Goal: Task Accomplishment & Management: Use online tool/utility

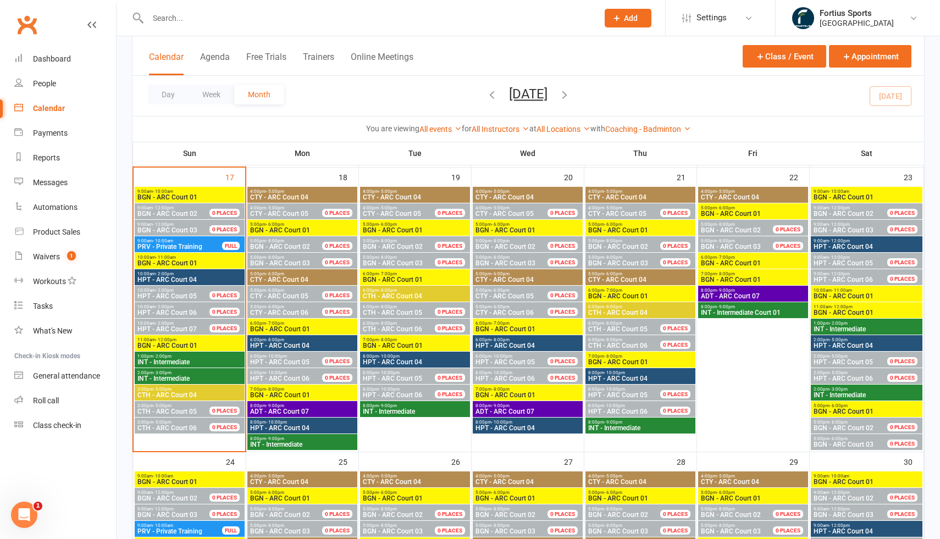
scroll to position [553, 0]
click at [289, 15] on input "text" at bounding box center [368, 17] width 446 height 15
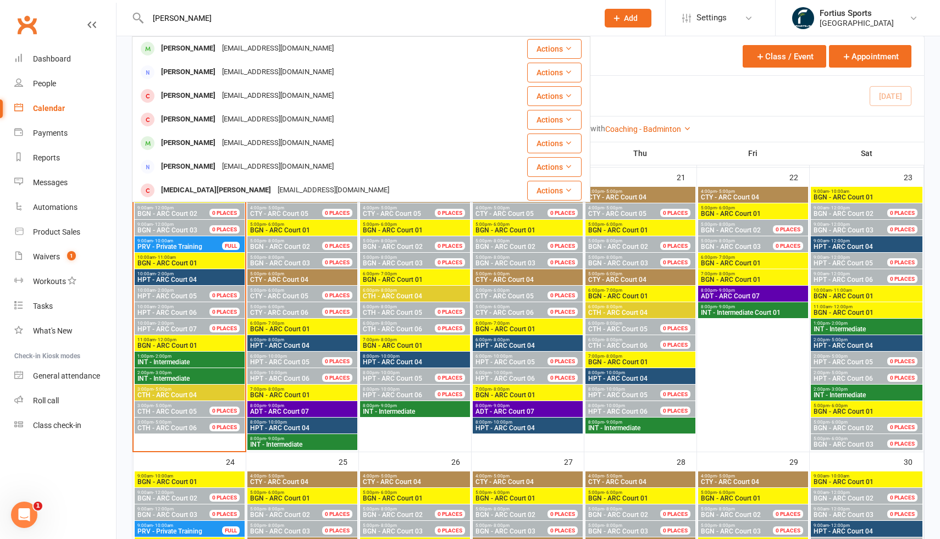
click at [167, 20] on input "[PERSON_NAME]" at bounding box center [368, 17] width 446 height 15
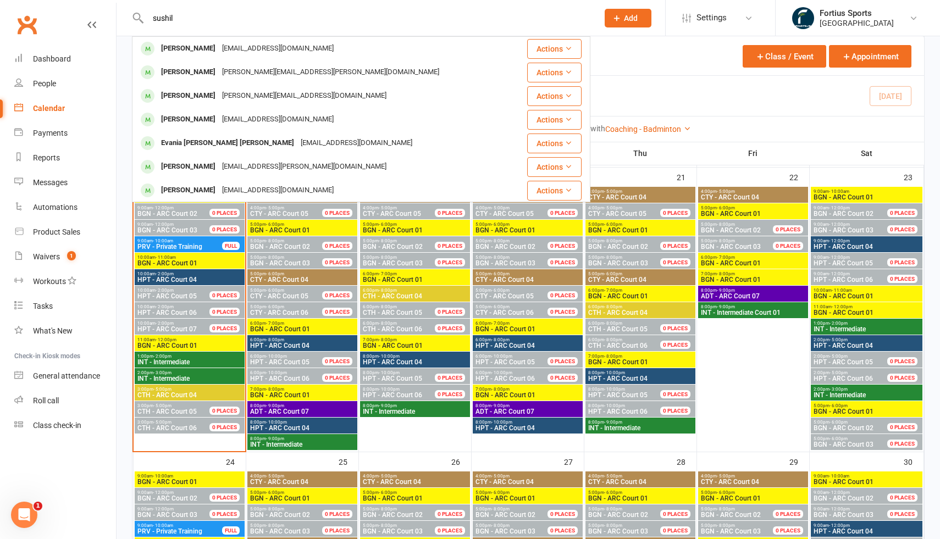
type input "sushil"
click at [665, 35] on div "Prospect Member Non-attending contact Class / event Appointment Task Membership…" at bounding box center [627, 18] width 75 height 36
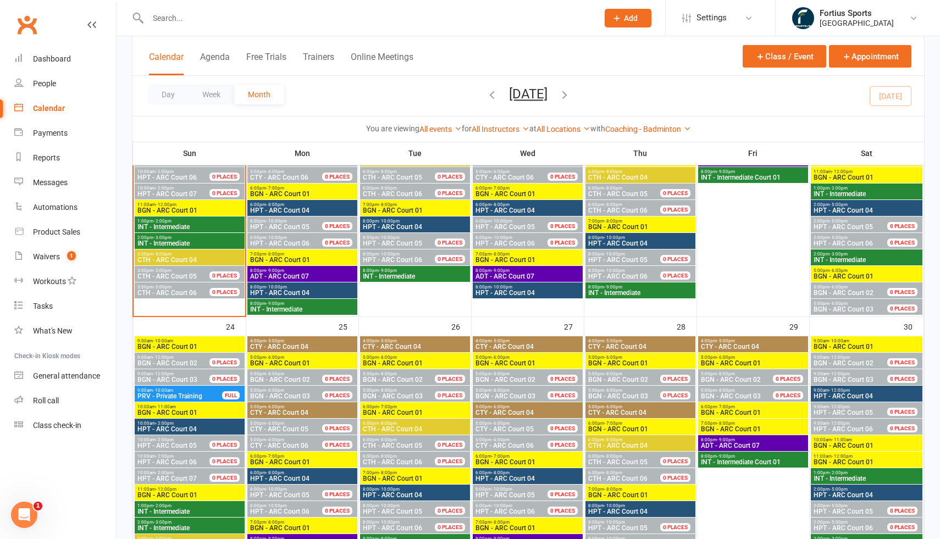
scroll to position [666, 0]
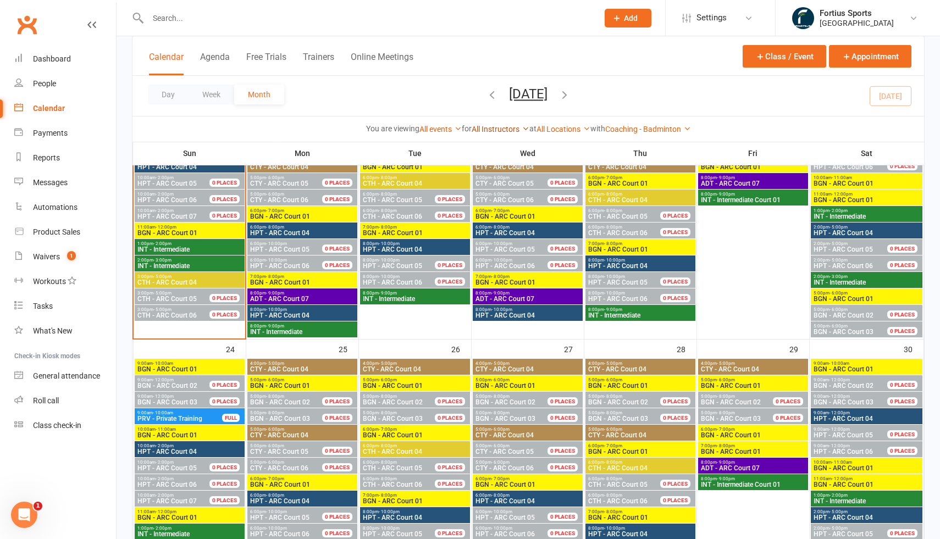
click at [524, 130] on icon at bounding box center [526, 129] width 8 height 8
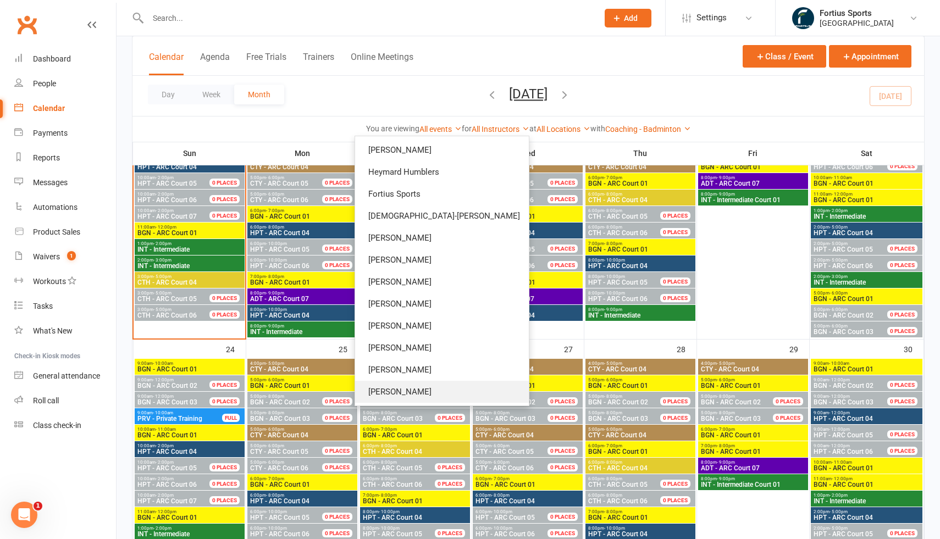
click at [486, 393] on link "[PERSON_NAME]" at bounding box center [442, 392] width 174 height 22
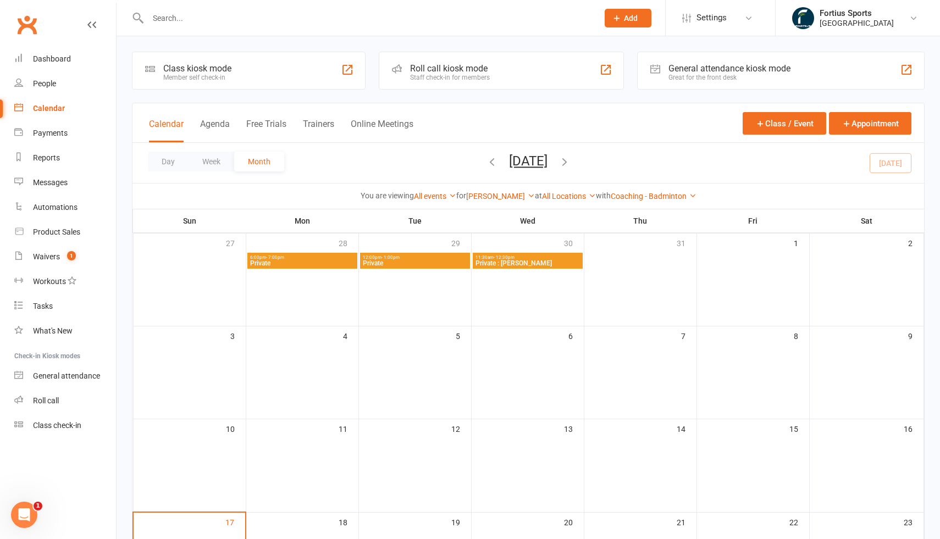
click at [486, 163] on icon "button" at bounding box center [492, 162] width 12 height 12
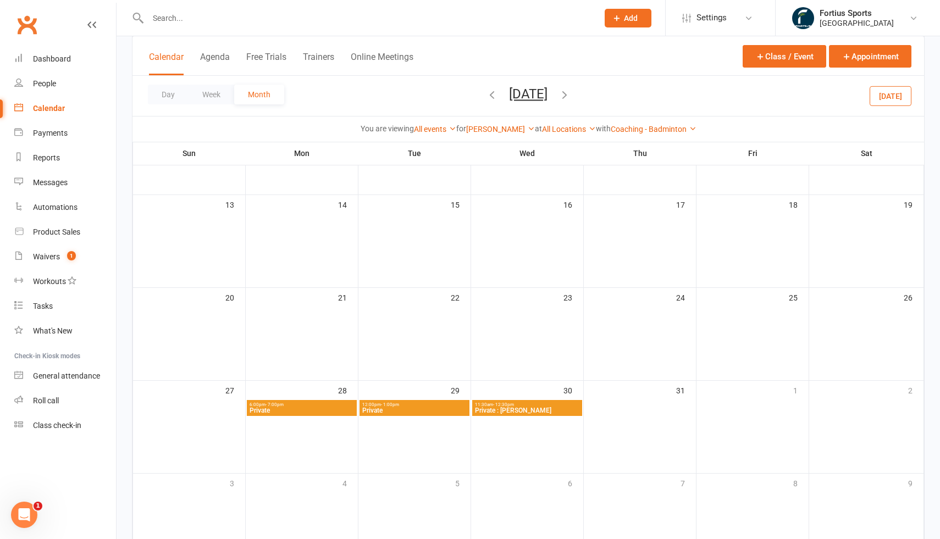
scroll to position [228, 0]
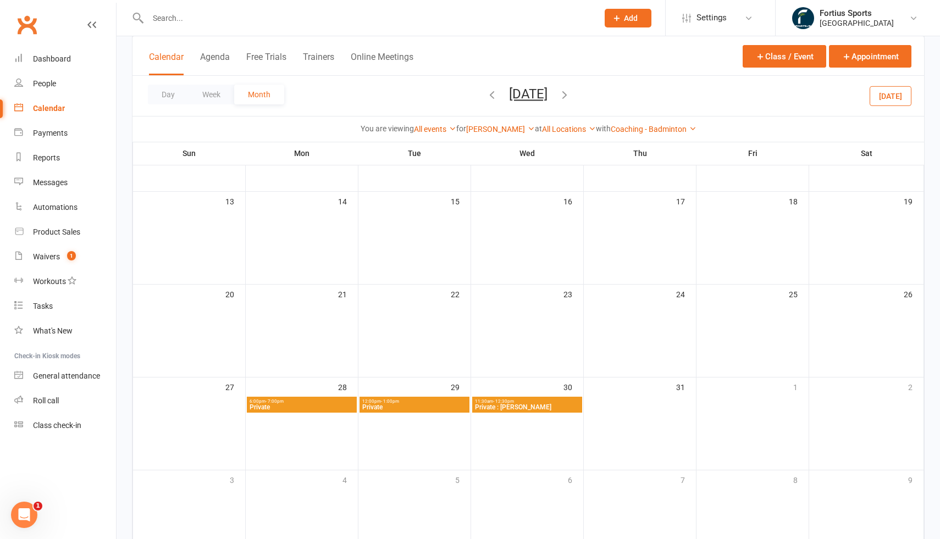
click at [571, 97] on icon "button" at bounding box center [564, 94] width 12 height 12
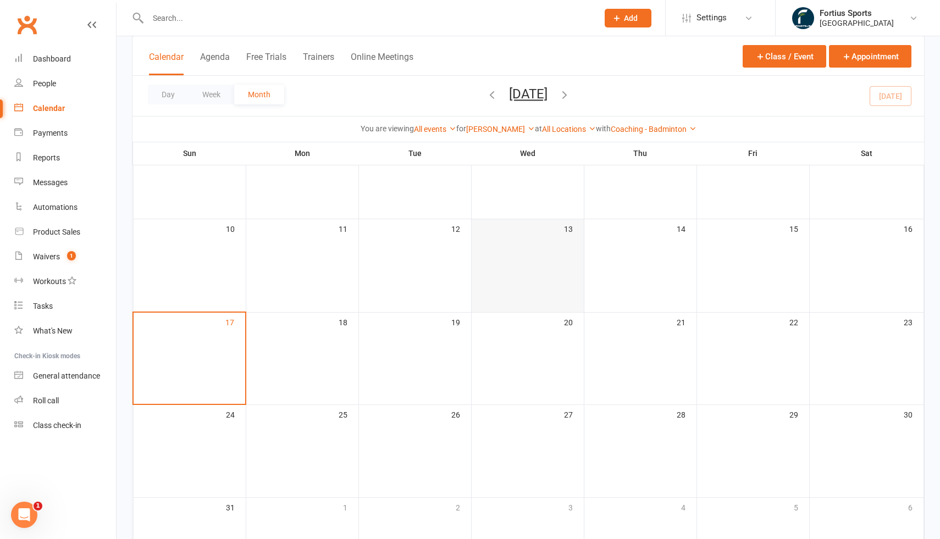
scroll to position [196, 0]
click at [218, 15] on input "text" at bounding box center [368, 17] width 446 height 15
click at [181, 20] on input "text" at bounding box center [368, 17] width 446 height 15
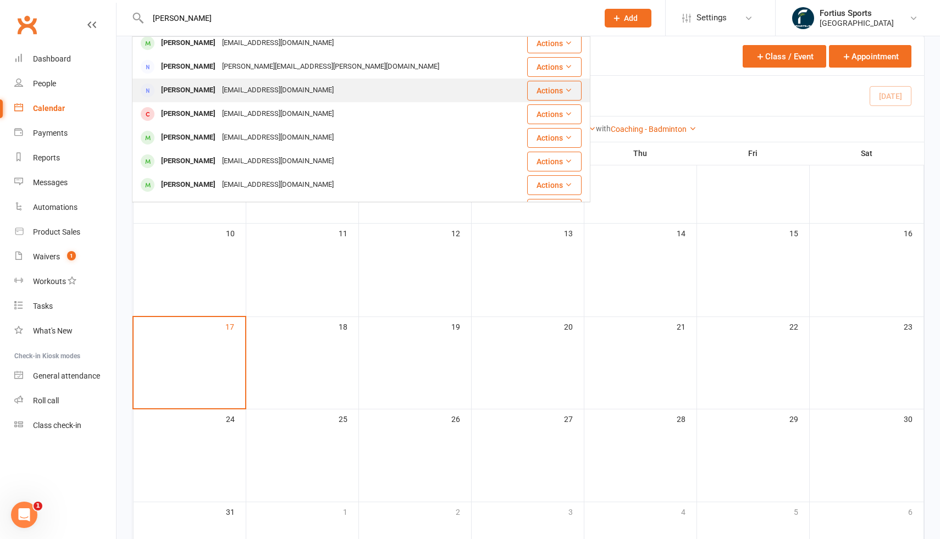
scroll to position [30, 0]
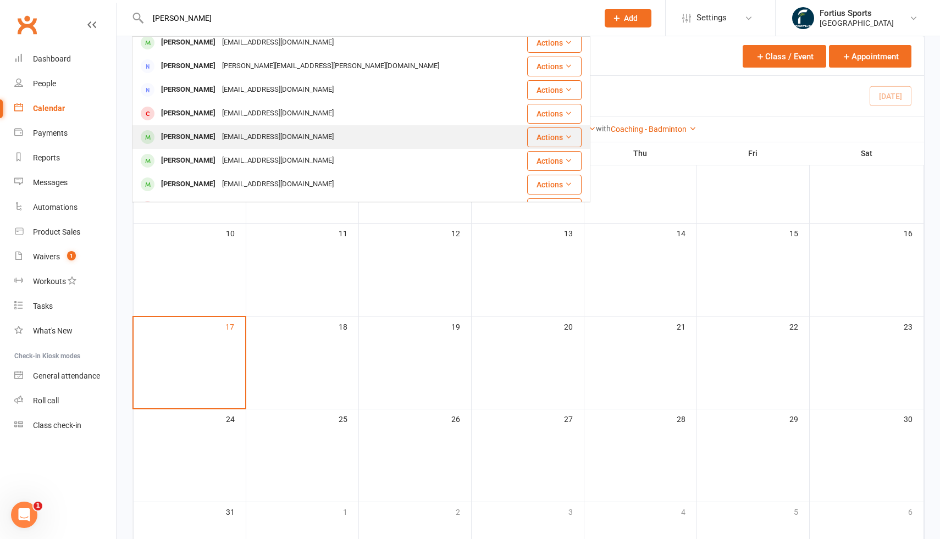
type input "[PERSON_NAME]"
click at [214, 137] on div "[PERSON_NAME]" at bounding box center [188, 137] width 61 height 16
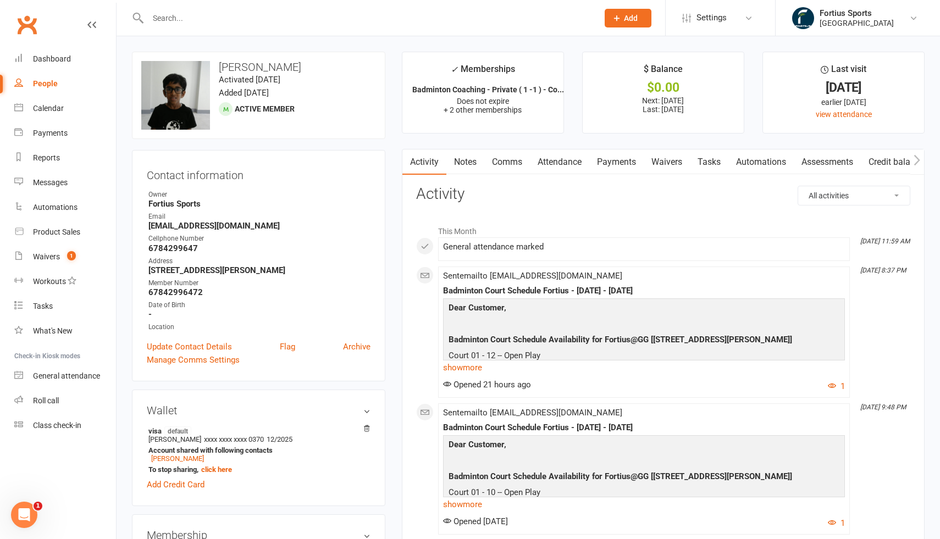
click at [666, 165] on link "Waivers" at bounding box center [667, 162] width 46 height 25
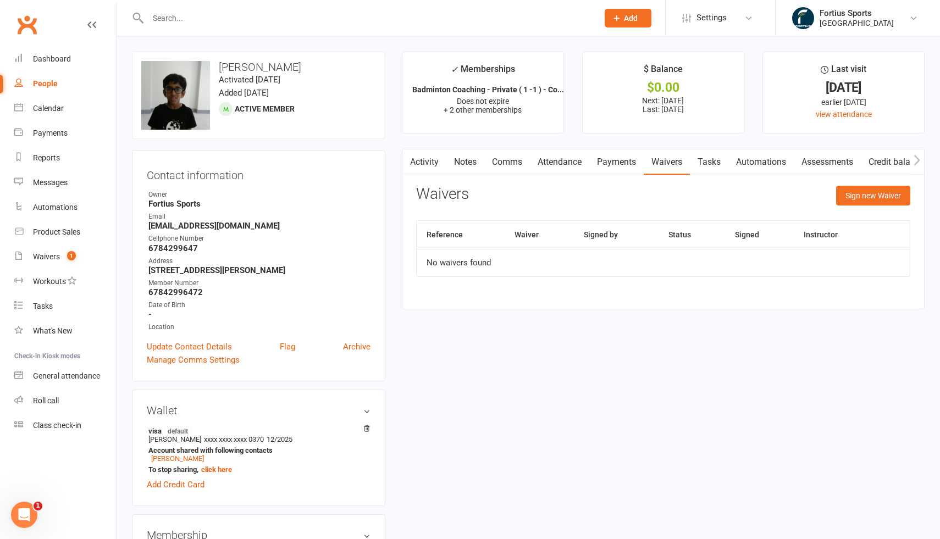
click at [628, 165] on link "Payments" at bounding box center [616, 162] width 54 height 25
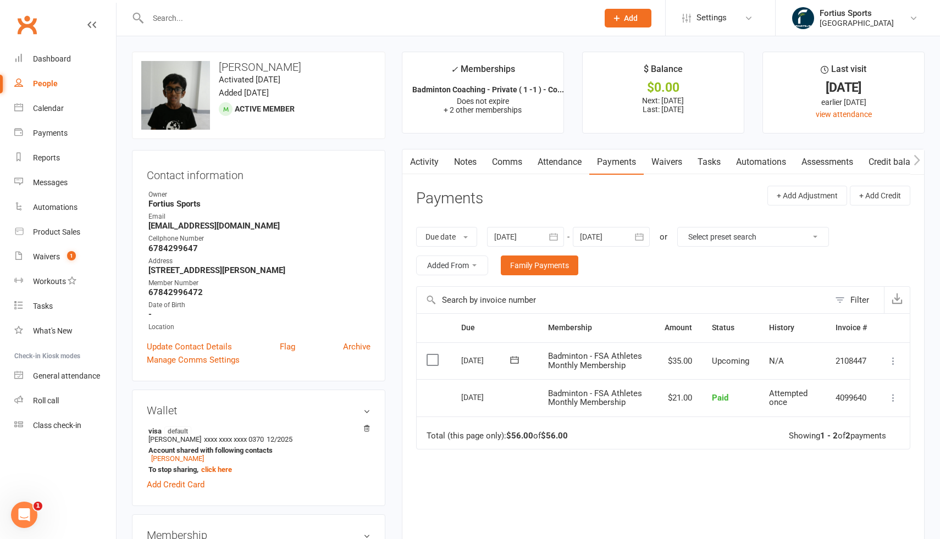
click at [671, 163] on link "Waivers" at bounding box center [667, 162] width 46 height 25
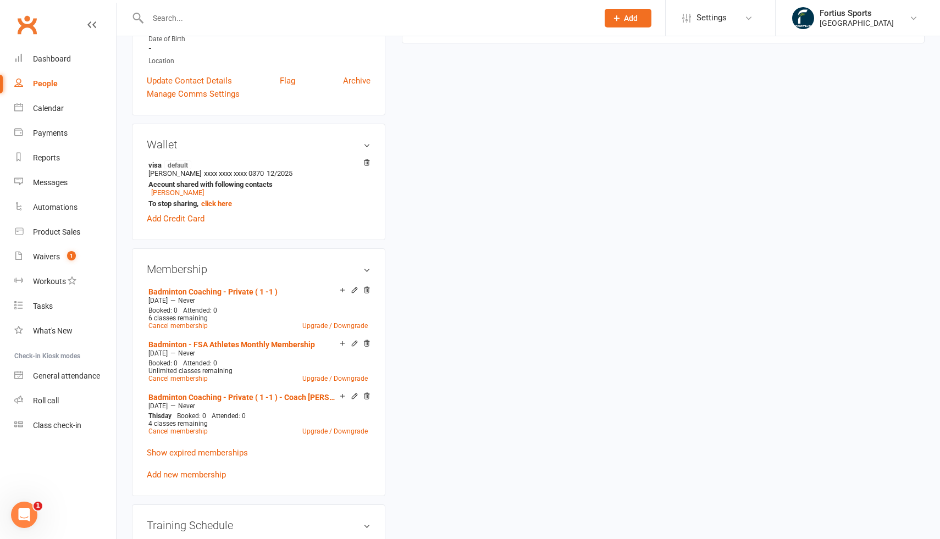
scroll to position [314, 0]
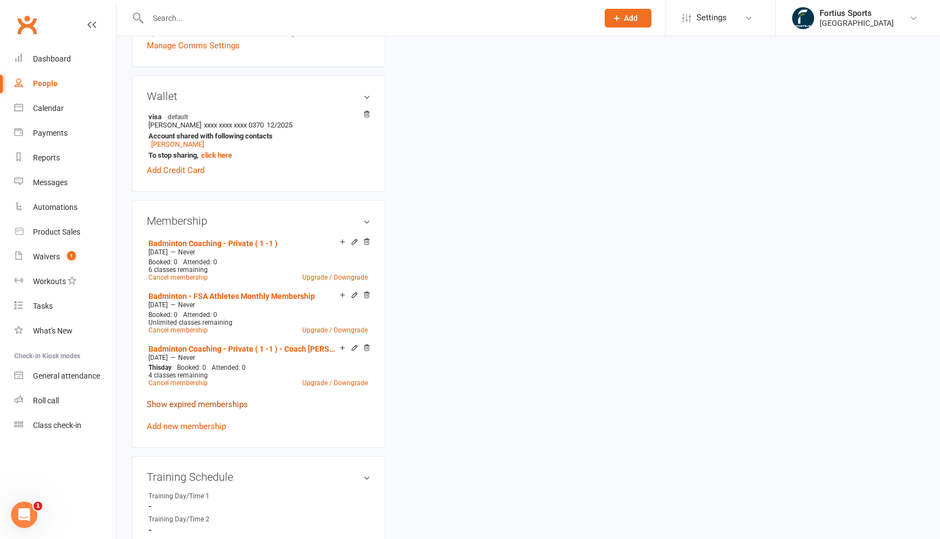
click at [217, 404] on link "Show expired memberships" at bounding box center [197, 405] width 101 height 10
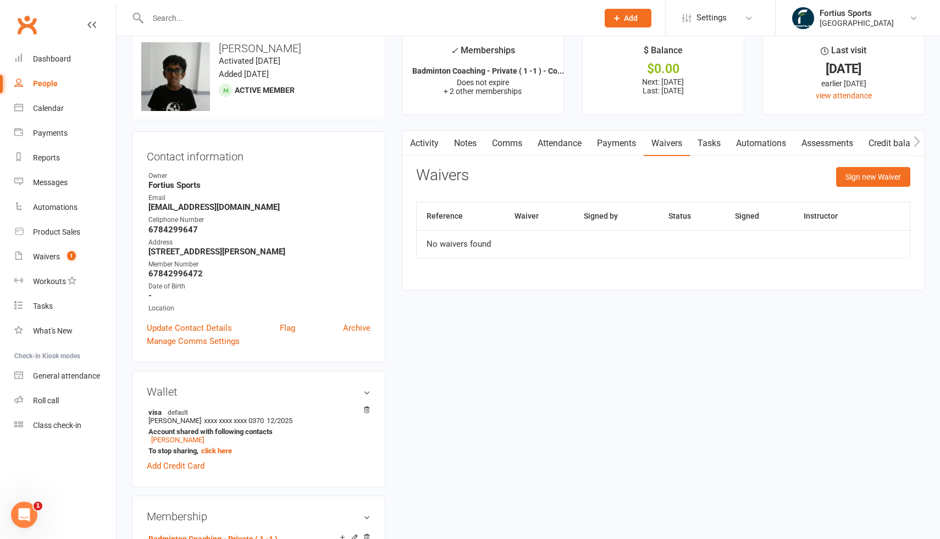
scroll to position [14, 0]
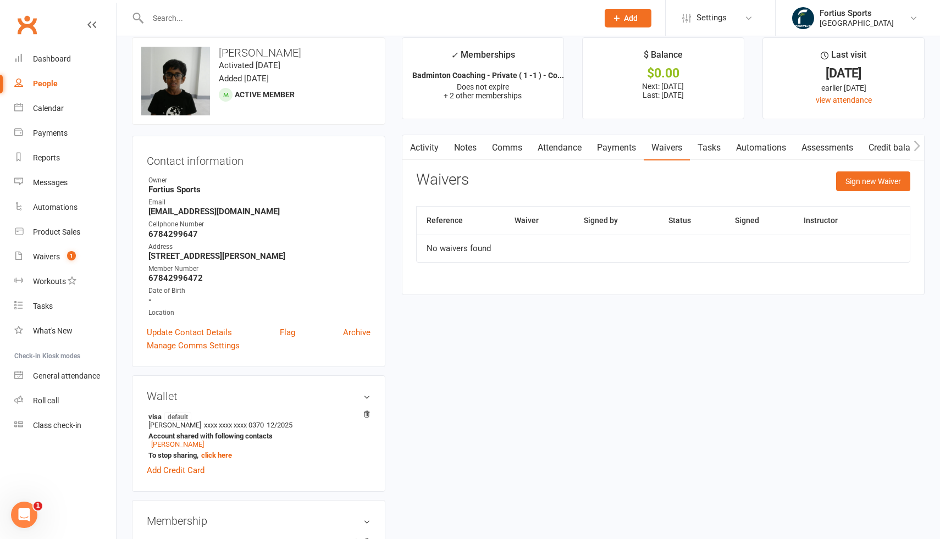
click at [611, 150] on link "Payments" at bounding box center [616, 147] width 54 height 25
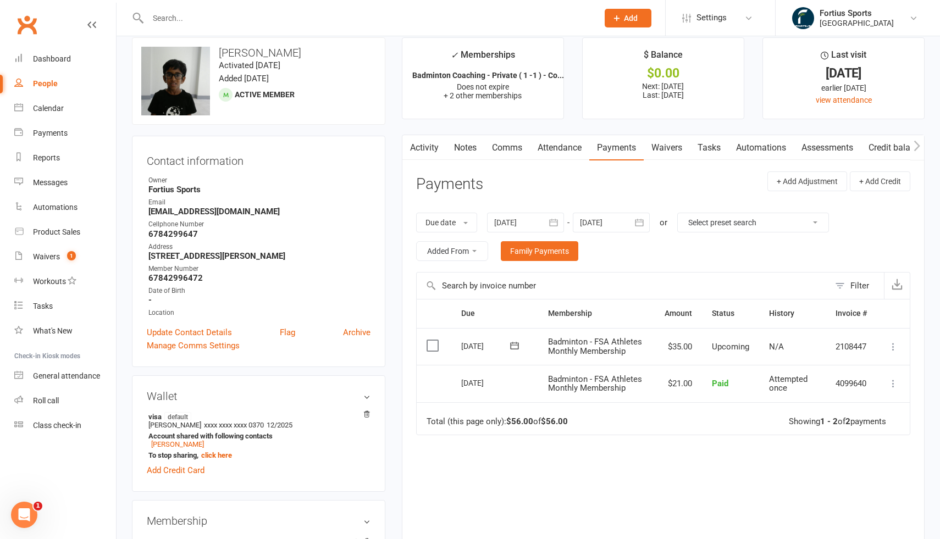
click at [546, 226] on button "button" at bounding box center [554, 223] width 20 height 20
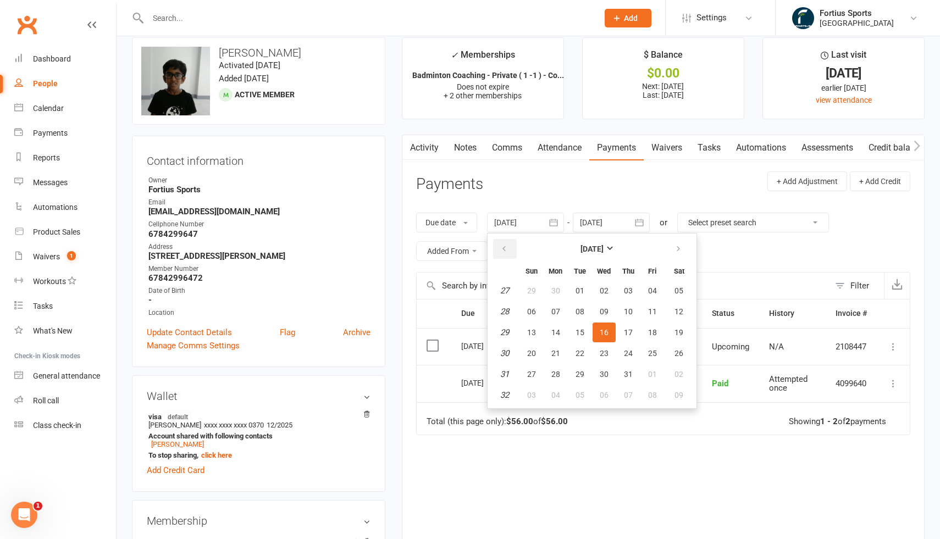
click at [504, 251] on icon "button" at bounding box center [504, 249] width 8 height 9
click at [629, 291] on span "01" at bounding box center [628, 290] width 9 height 9
type input "[DATE]"
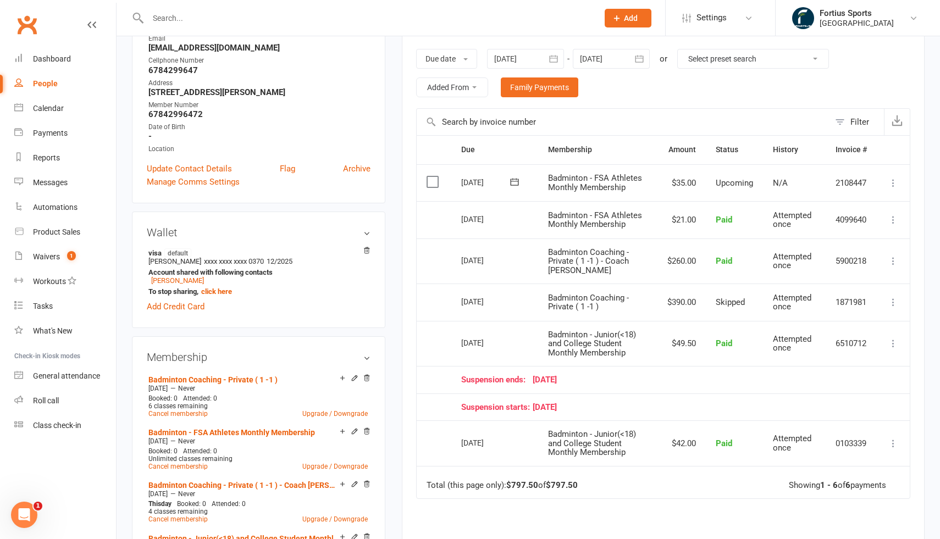
scroll to position [171, 0]
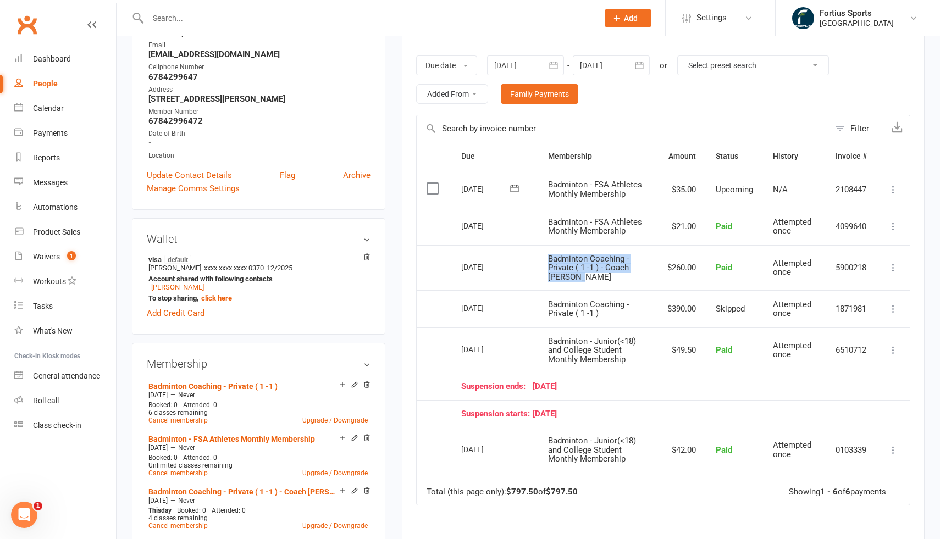
drag, startPoint x: 590, startPoint y: 280, endPoint x: 544, endPoint y: 260, distance: 50.7
click at [544, 260] on td "Badminton Coaching - Private ( 1 -1 ) - Coach [PERSON_NAME]" at bounding box center [598, 268] width 120 height 46
drag, startPoint x: 452, startPoint y: 264, endPoint x: 610, endPoint y: 299, distance: 162.2
click at [610, 299] on table "Due Contact Membership Amount Status History Invoice # Select this [DATE] [PERS…" at bounding box center [663, 324] width 494 height 364
click at [639, 287] on td "Badminton Coaching - Private ( 1 -1 ) - Coach [PERSON_NAME]" at bounding box center [598, 268] width 120 height 46
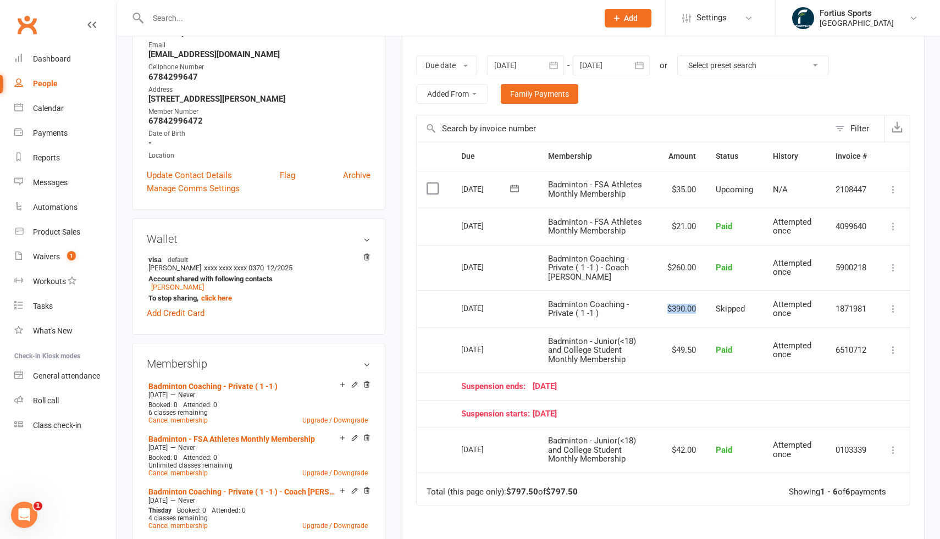
drag, startPoint x: 697, startPoint y: 314, endPoint x: 659, endPoint y: 306, distance: 38.8
click at [659, 306] on td "$390.00" at bounding box center [681, 308] width 48 height 37
click at [728, 307] on span "Skipped" at bounding box center [730, 309] width 29 height 10
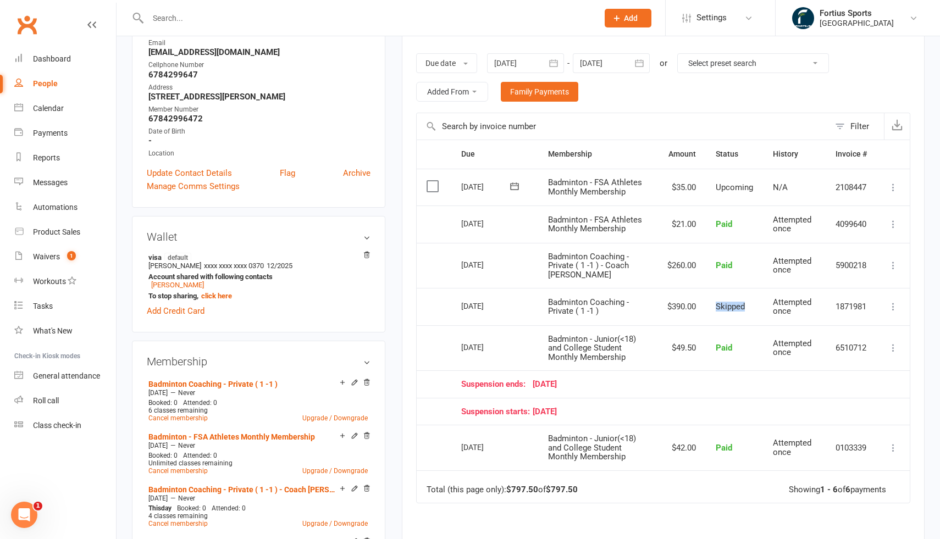
scroll to position [172, 0]
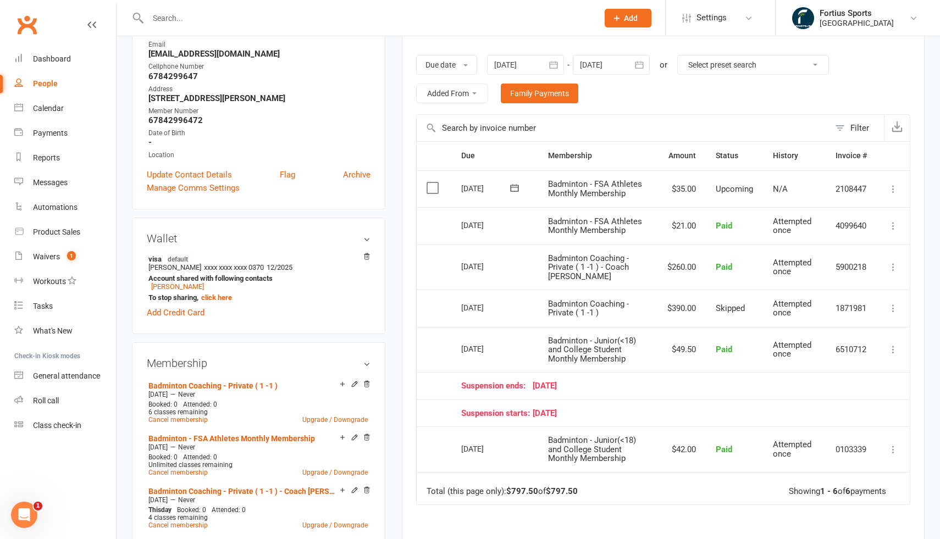
click at [706, 327] on td "Paid" at bounding box center [734, 350] width 57 height 46
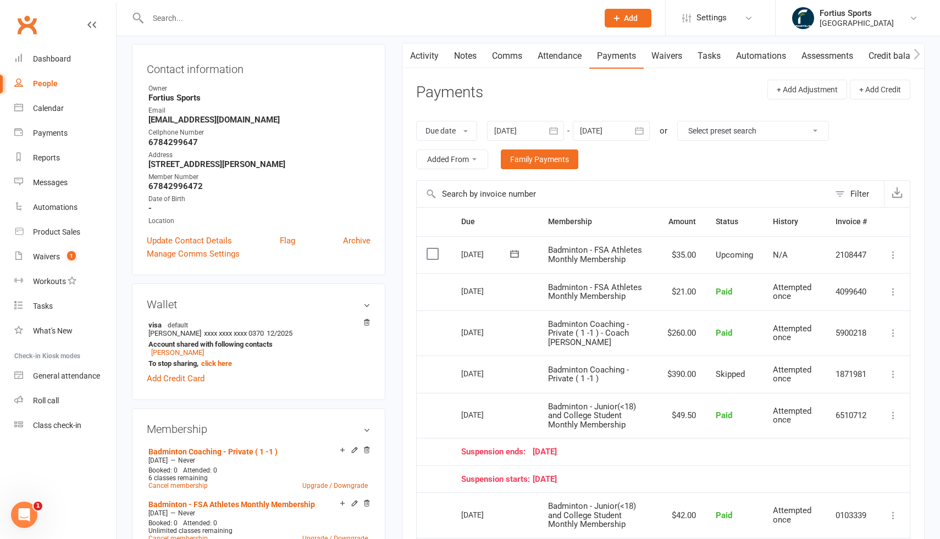
scroll to position [0, 0]
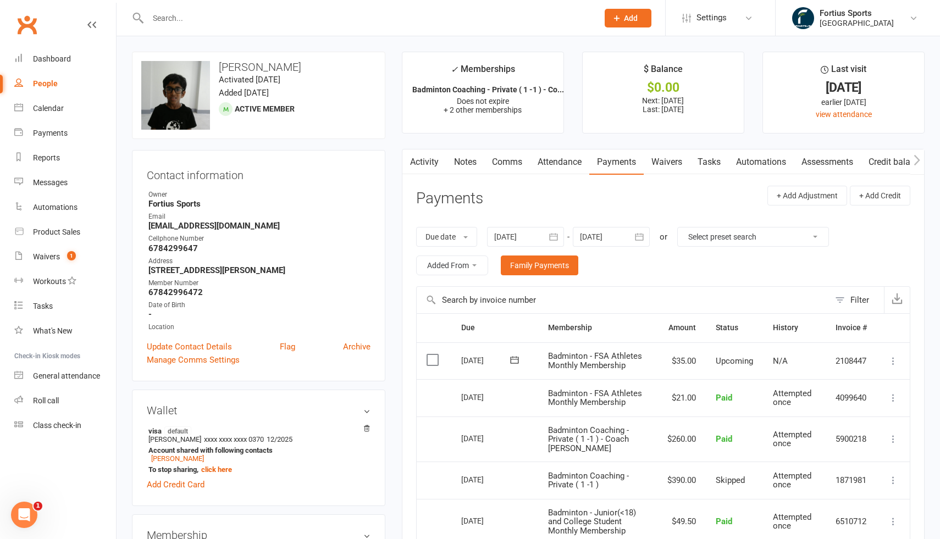
click at [424, 162] on link "Activity" at bounding box center [424, 162] width 44 height 25
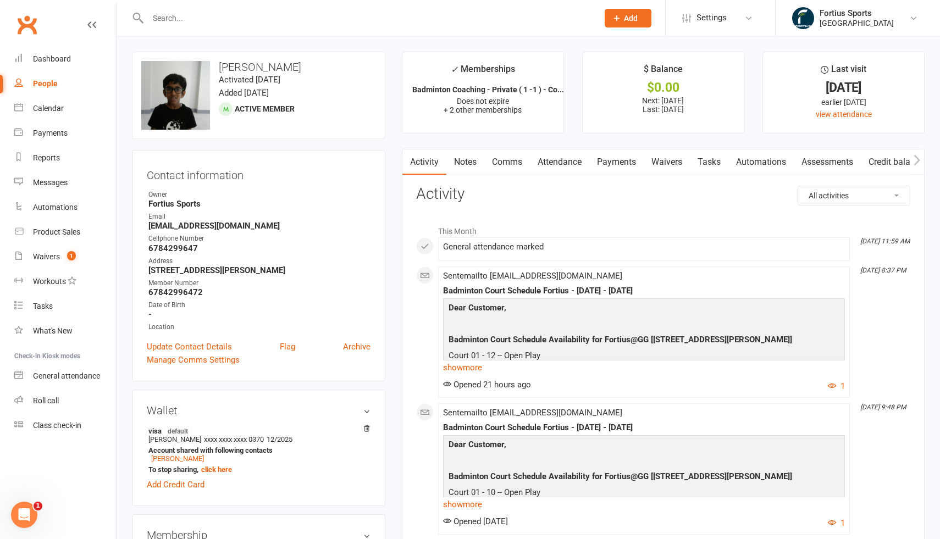
click at [469, 166] on link "Notes" at bounding box center [465, 162] width 38 height 25
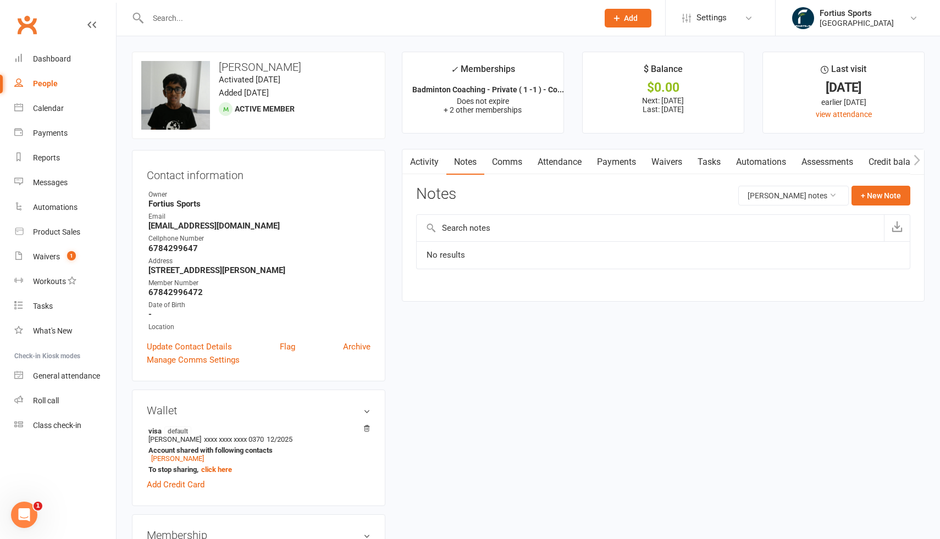
click at [429, 164] on link "Activity" at bounding box center [424, 162] width 44 height 25
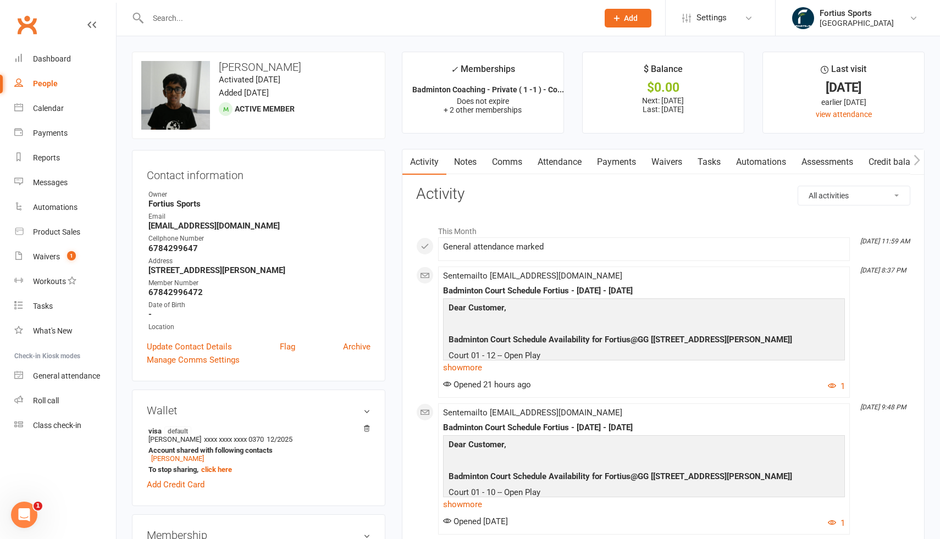
click at [868, 195] on select "All activities Bookings / Attendances Communications Notes Failed SMSes Grading…" at bounding box center [854, 195] width 112 height 19
select select "ConversationLogEntry"
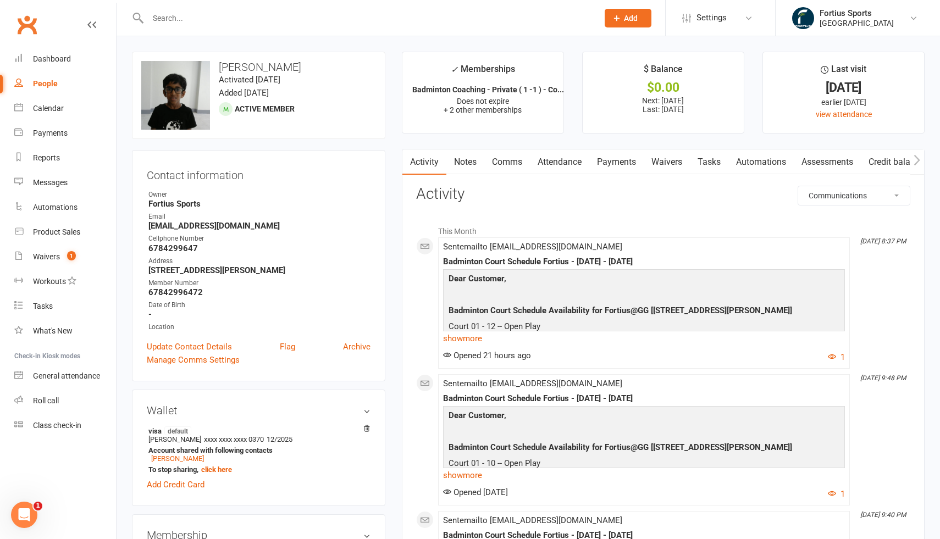
click at [600, 165] on link "Payments" at bounding box center [616, 162] width 54 height 25
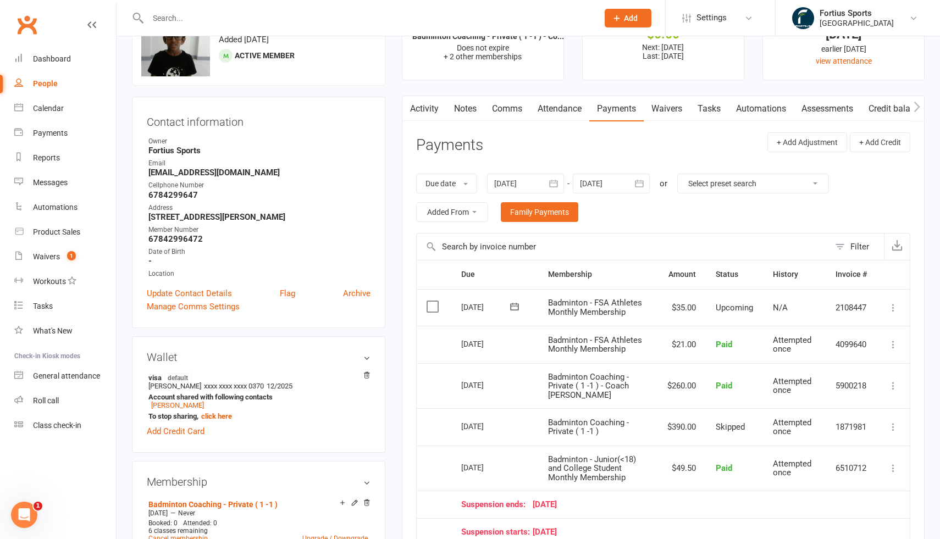
scroll to position [197, 0]
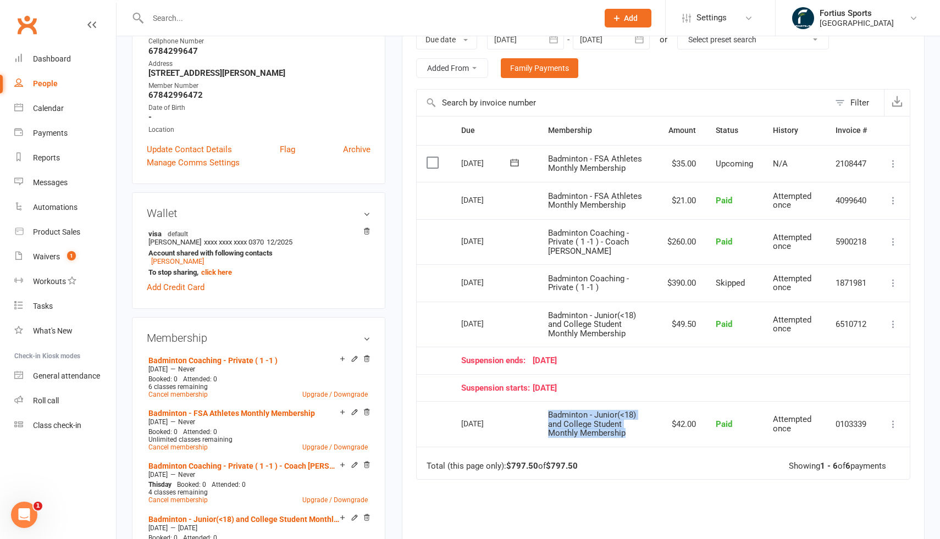
drag, startPoint x: 636, startPoint y: 435, endPoint x: 570, endPoint y: 402, distance: 74.0
click at [570, 402] on td "Badminton - Junior(<18) and College Student Monthly Membership" at bounding box center [598, 424] width 120 height 46
click at [894, 284] on icon at bounding box center [893, 283] width 11 height 11
click at [414, 289] on div "Activity Notes Comms Attendance Payments Waivers Tasks Automations Assessments …" at bounding box center [663, 295] width 523 height 687
click at [65, 132] on div "Payments" at bounding box center [50, 133] width 35 height 9
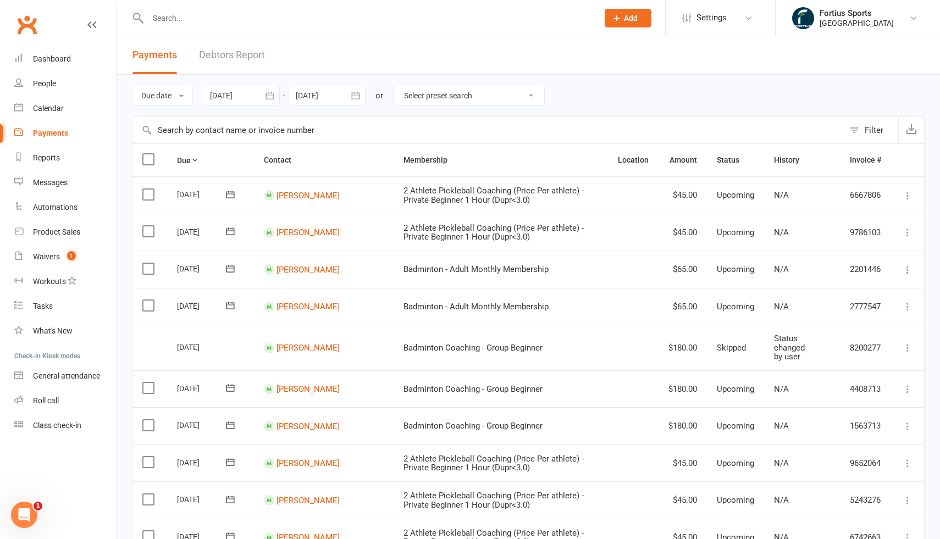
click at [196, 132] on input "text" at bounding box center [487, 130] width 711 height 26
click at [275, 93] on icon "button" at bounding box center [269, 95] width 11 height 11
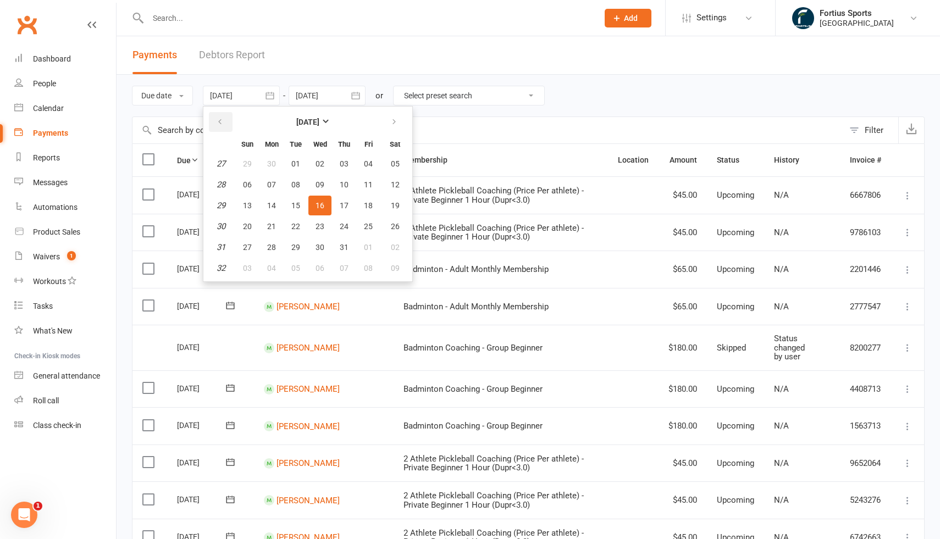
click at [220, 122] on icon "button" at bounding box center [220, 122] width 8 height 9
click at [348, 164] on span "01" at bounding box center [344, 163] width 9 height 9
type input "[DATE]"
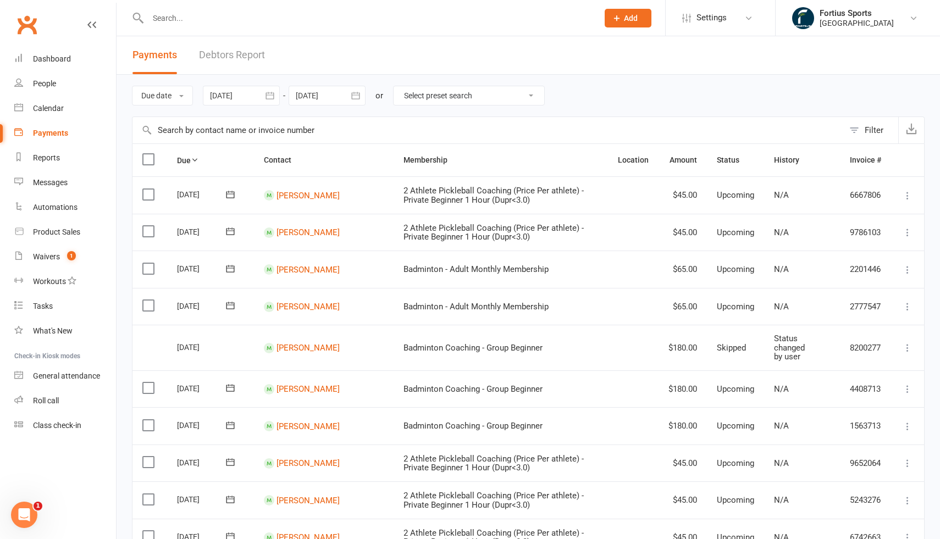
click at [199, 128] on input "text" at bounding box center [487, 130] width 711 height 26
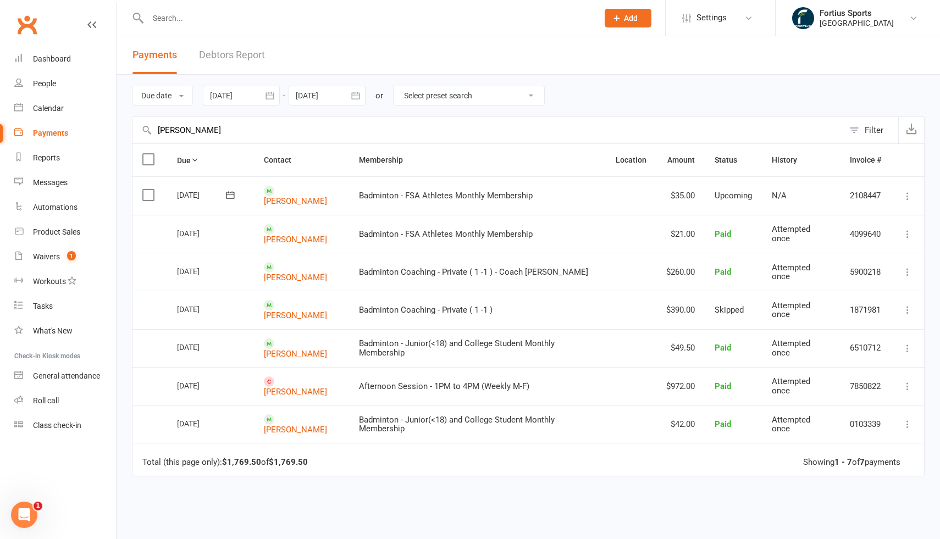
type input "[PERSON_NAME]"
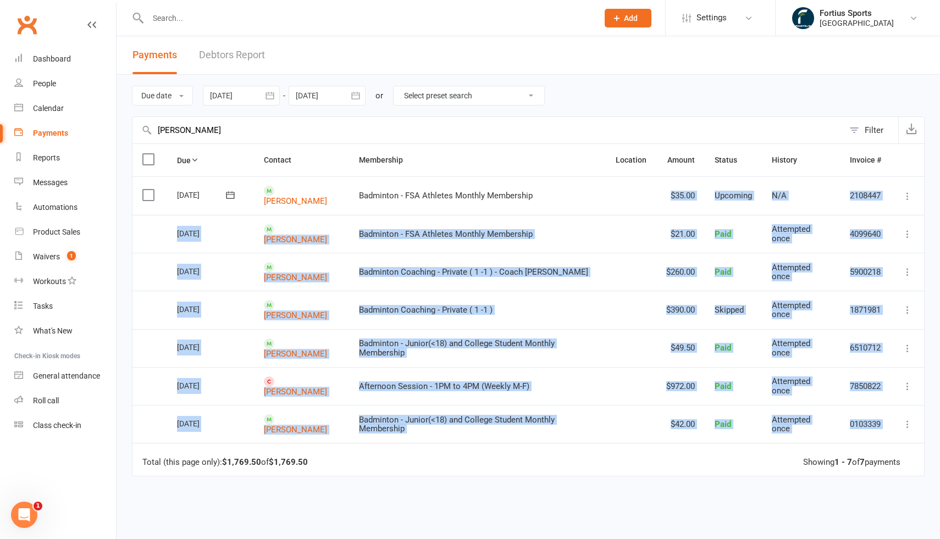
drag, startPoint x: 662, startPoint y: 190, endPoint x: 734, endPoint y: 442, distance: 263.0
click at [734, 442] on table "Due Contact Membership Location Amount Status History Invoice # Select this [DA…" at bounding box center [528, 309] width 793 height 333
click at [676, 484] on div "Due Contact Membership Location Amount Status History Invoice # Select this [DA…" at bounding box center [528, 380] width 793 height 475
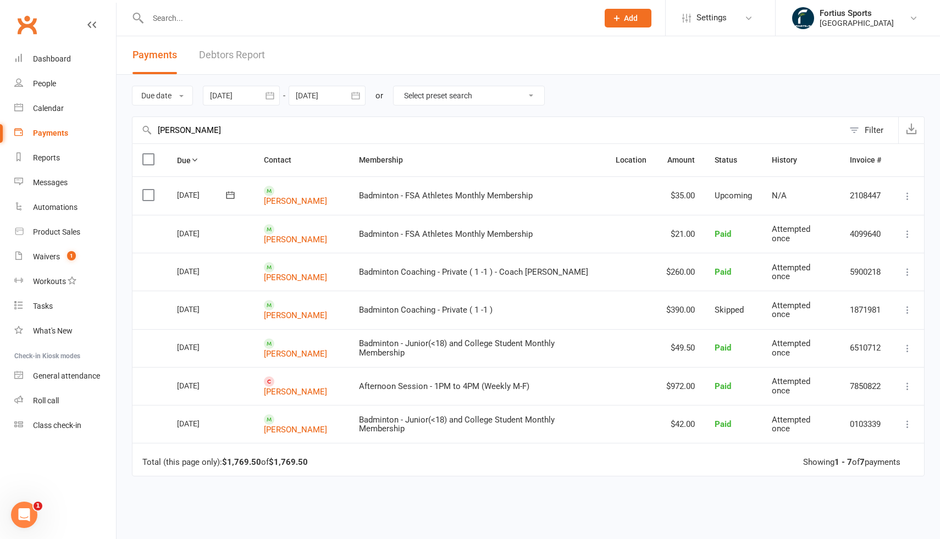
click at [283, 16] on input "text" at bounding box center [368, 17] width 446 height 15
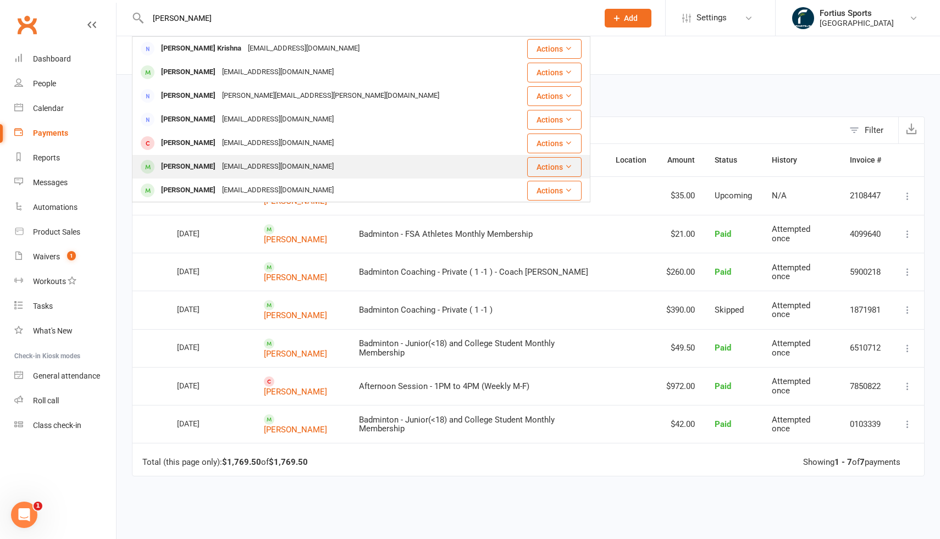
type input "[PERSON_NAME]"
click at [250, 169] on div "[EMAIL_ADDRESS][DOMAIN_NAME]" at bounding box center [278, 167] width 118 height 16
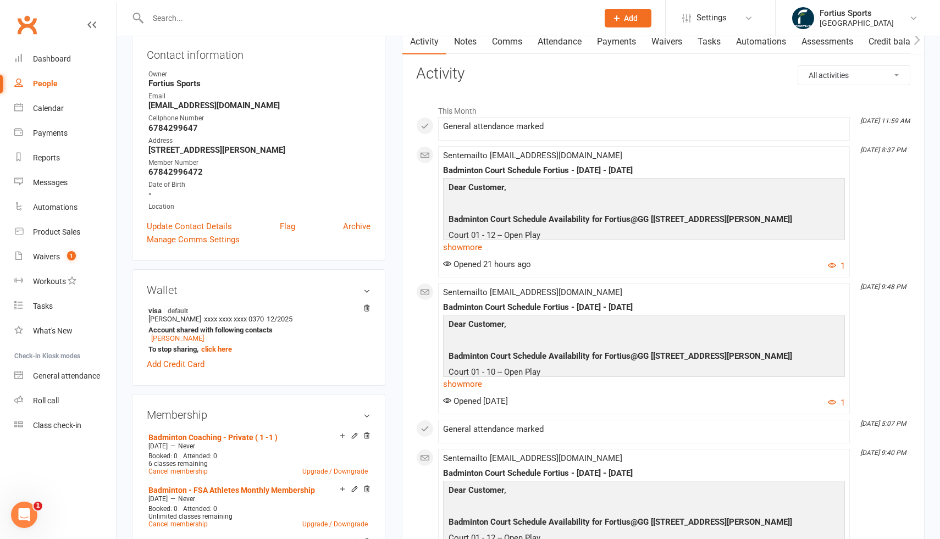
scroll to position [101, 0]
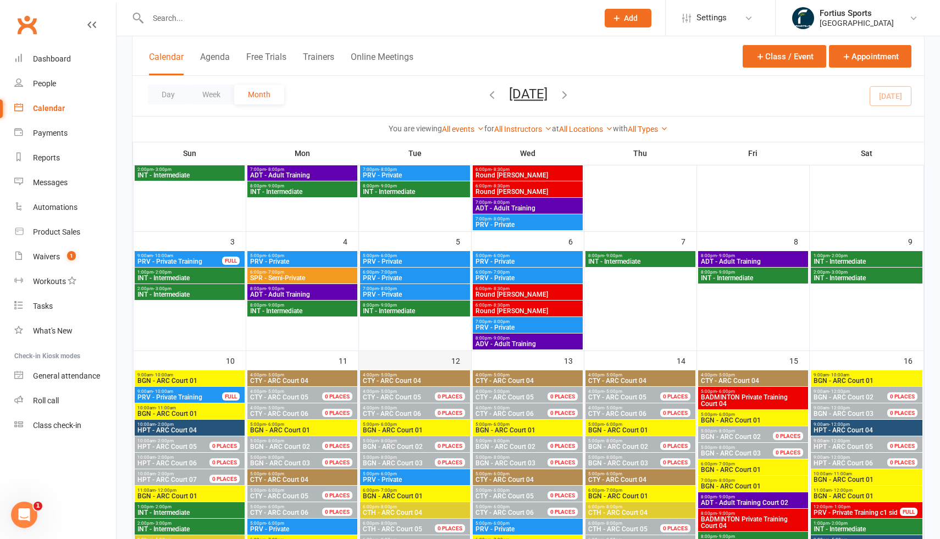
scroll to position [130, 0]
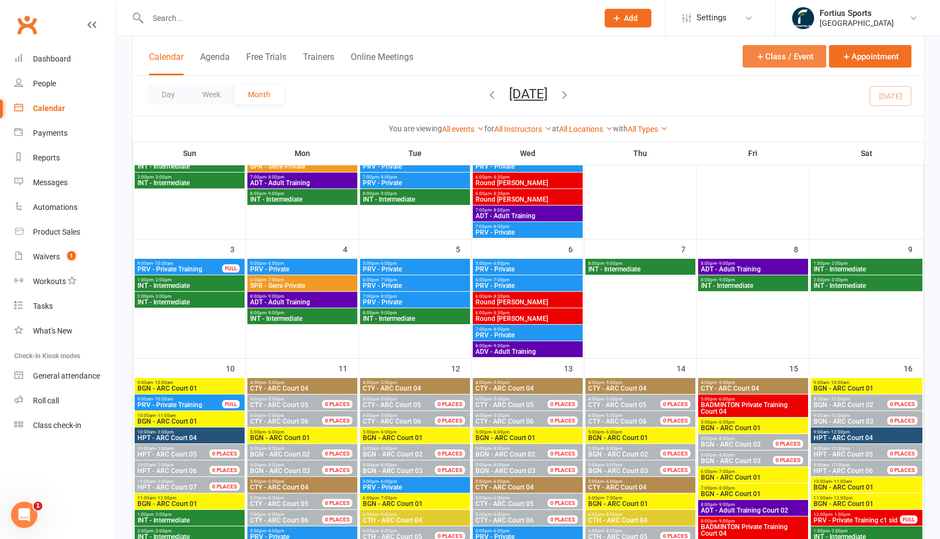
click at [782, 61] on button "Class / Event" at bounding box center [785, 56] width 84 height 23
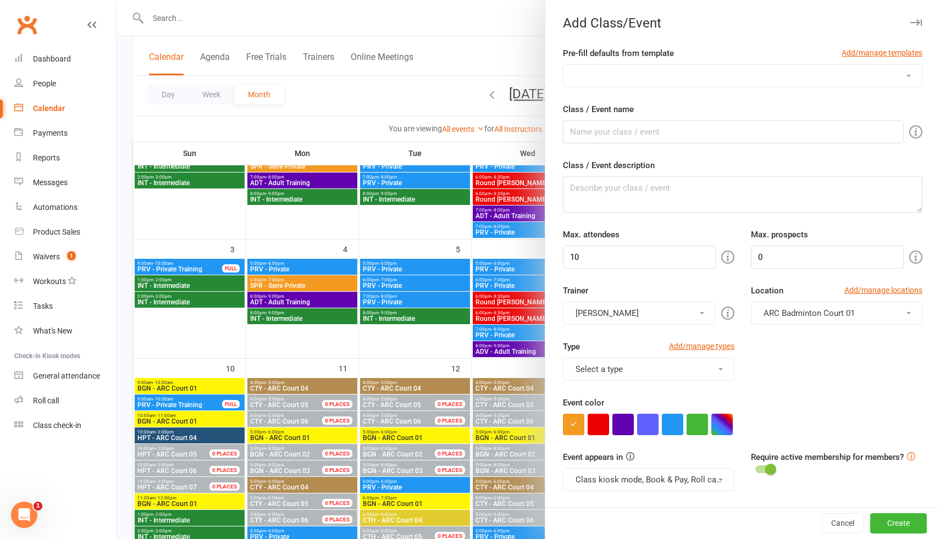
click at [686, 76] on select "Badminton Coaching - ADT - Adult Training Badminton Coaching - ADV - Advanced B…" at bounding box center [742, 76] width 358 height 22
select select "1181"
type input "PRV - Private Training"
type textarea "PRV - Private Training"
type input "1"
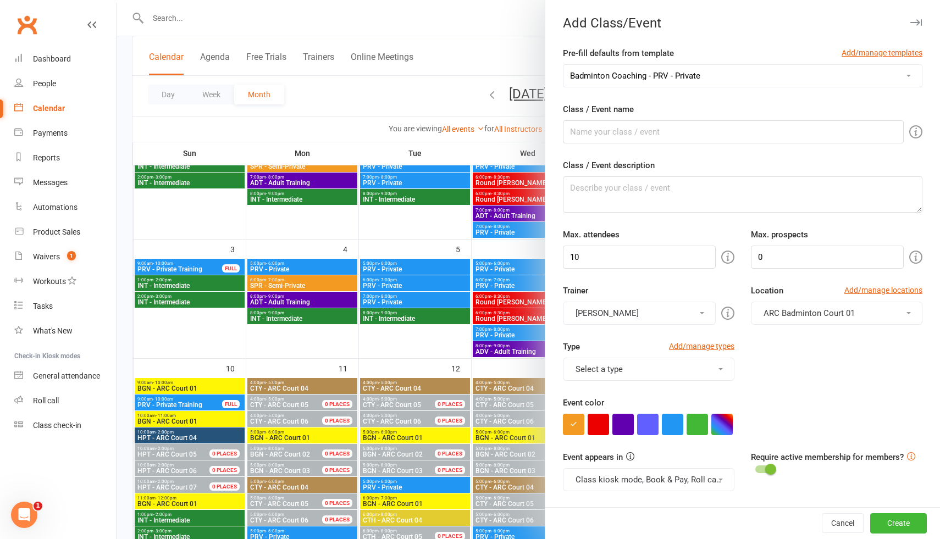
type input "1"
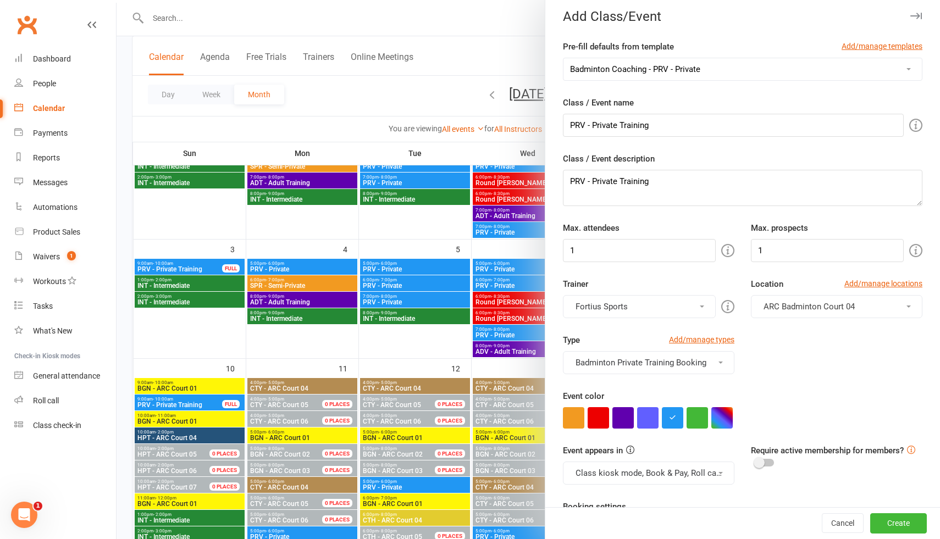
scroll to position [13, 0]
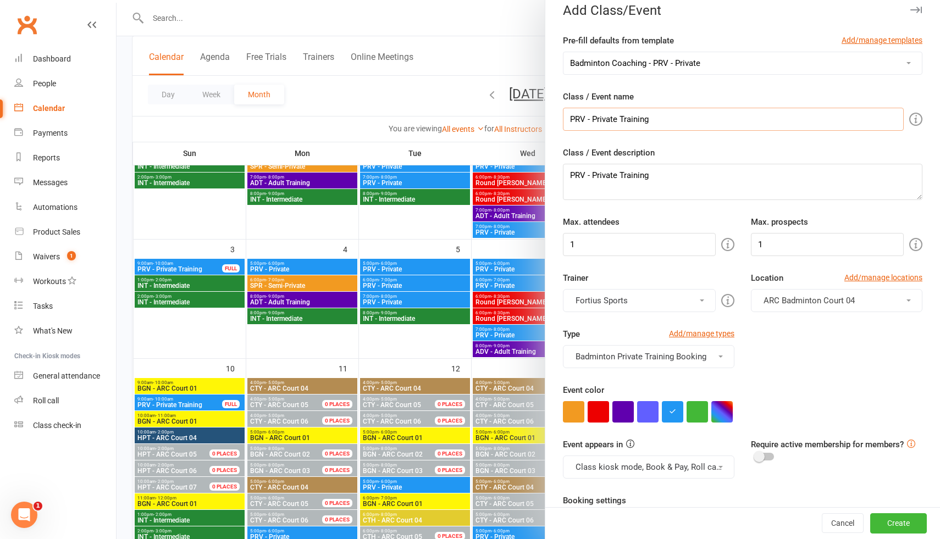
click at [680, 122] on input "PRV - Private Training" at bounding box center [733, 119] width 341 height 23
